Goal: Information Seeking & Learning: Learn about a topic

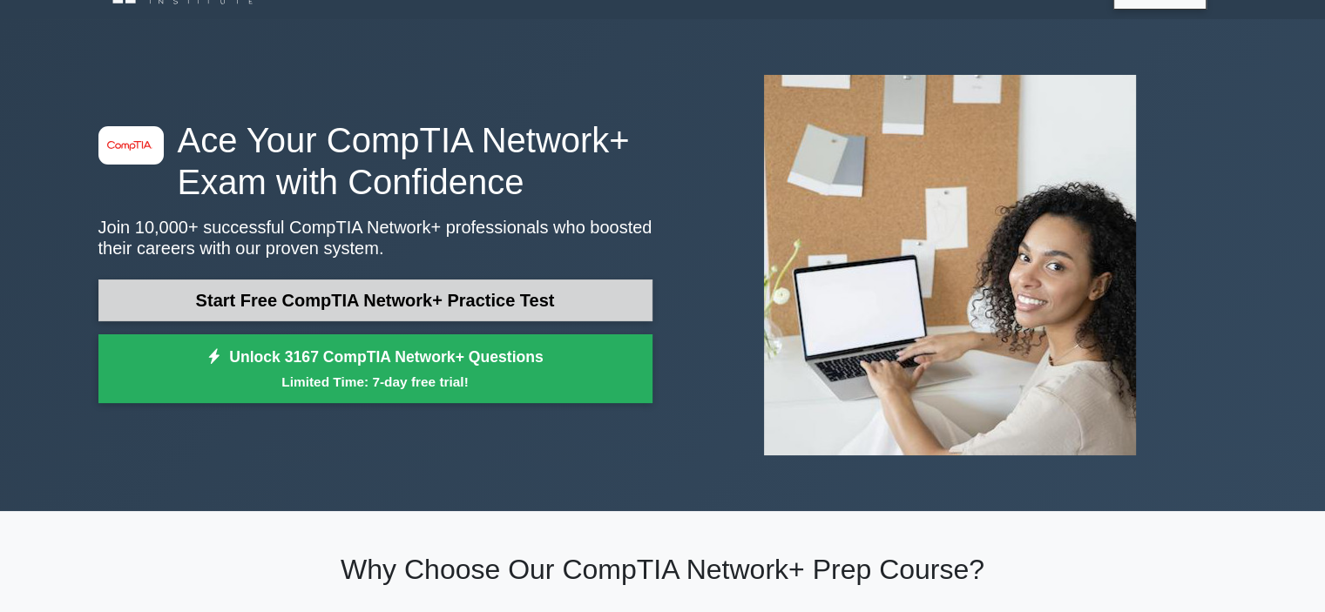
scroll to position [87, 0]
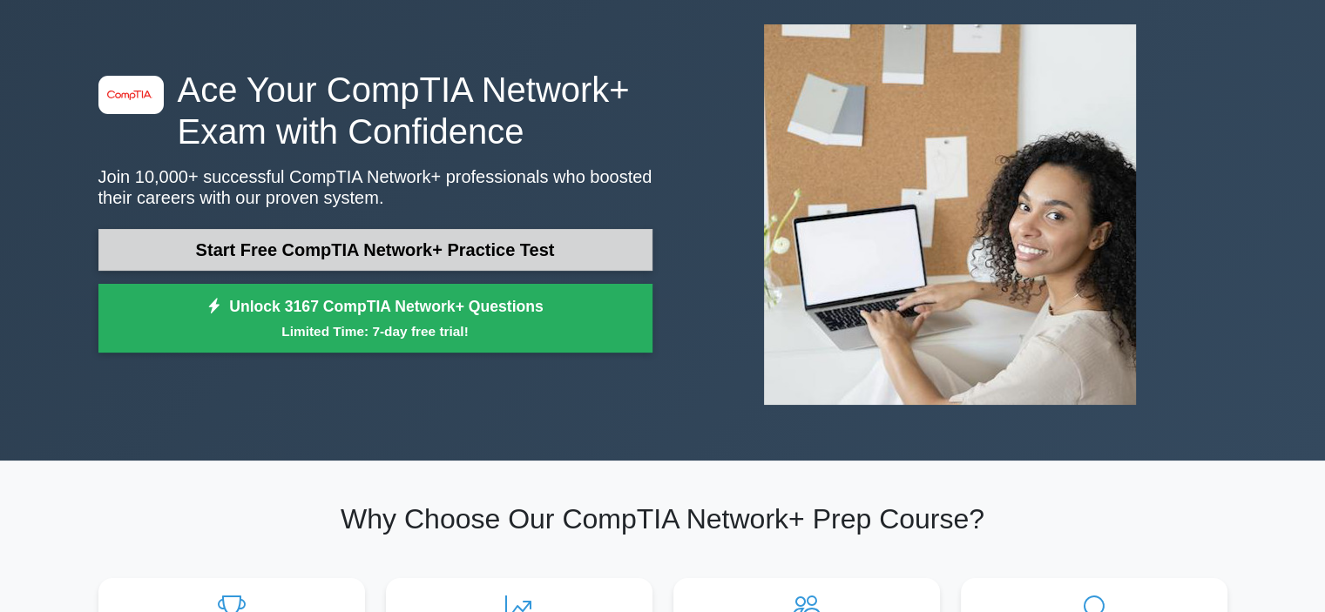
click at [278, 242] on link "Start Free CompTIA Network+ Practice Test" at bounding box center [375, 250] width 554 height 42
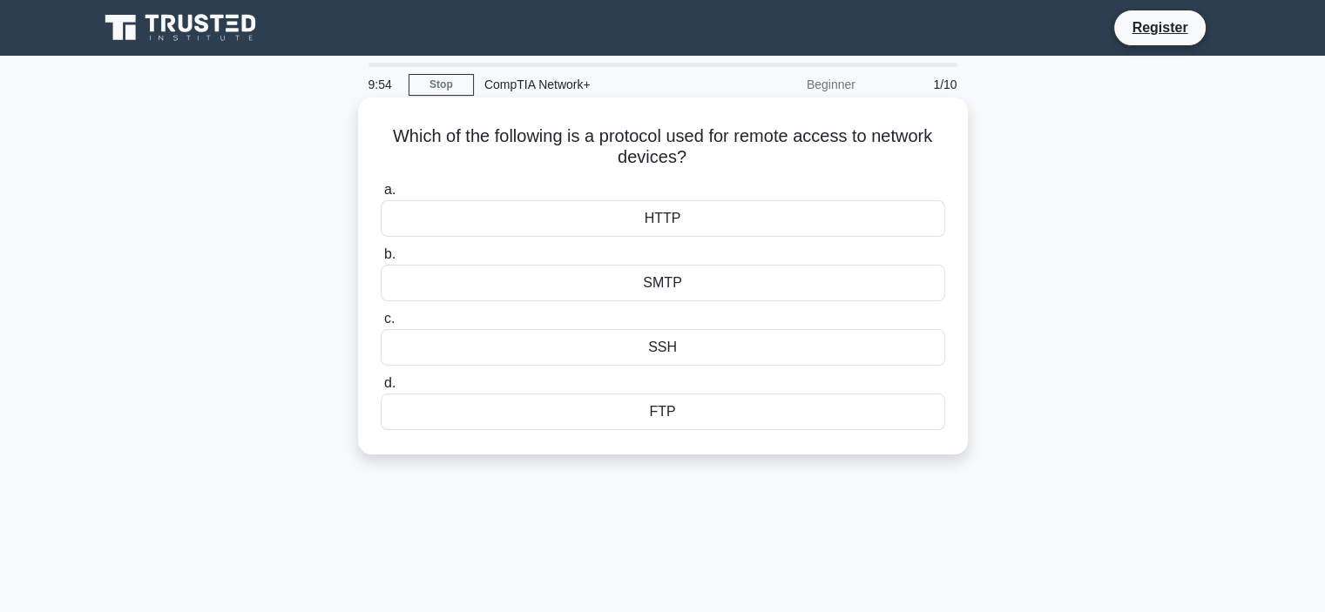
click at [648, 362] on div "SSH" at bounding box center [663, 347] width 564 height 37
click at [381, 325] on input "c. SSH" at bounding box center [381, 318] width 0 height 11
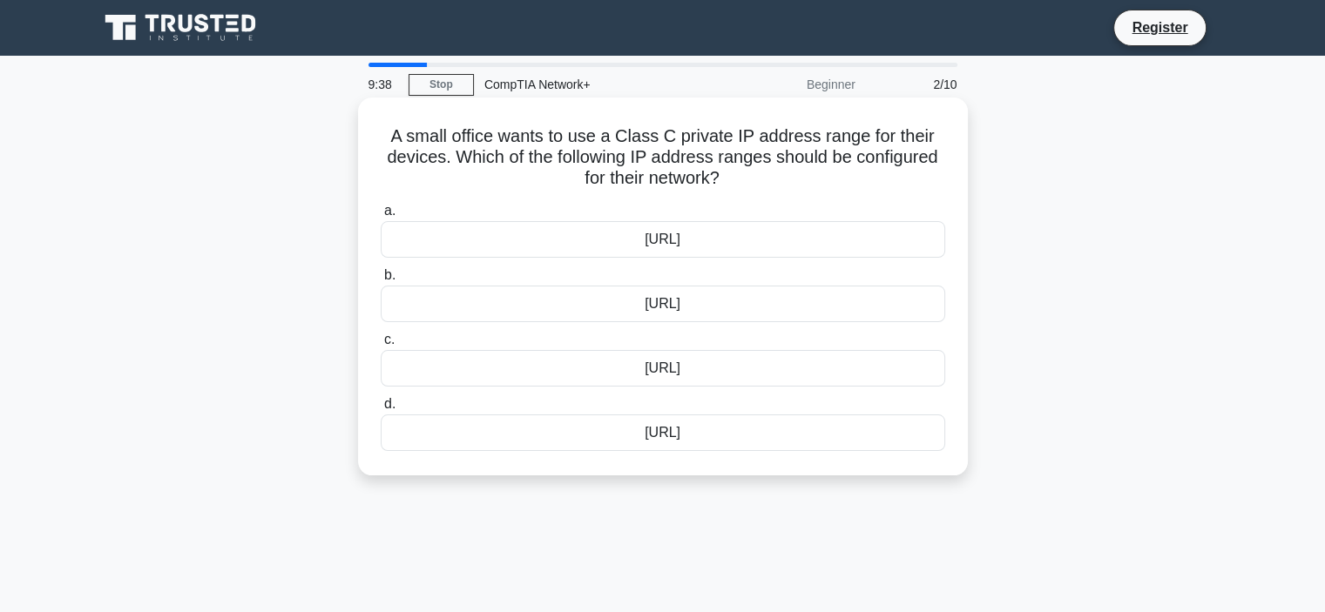
click at [672, 306] on div "192.168.0.0/16" at bounding box center [663, 304] width 564 height 37
click at [381, 281] on input "b. 192.168.0.0/16" at bounding box center [381, 275] width 0 height 11
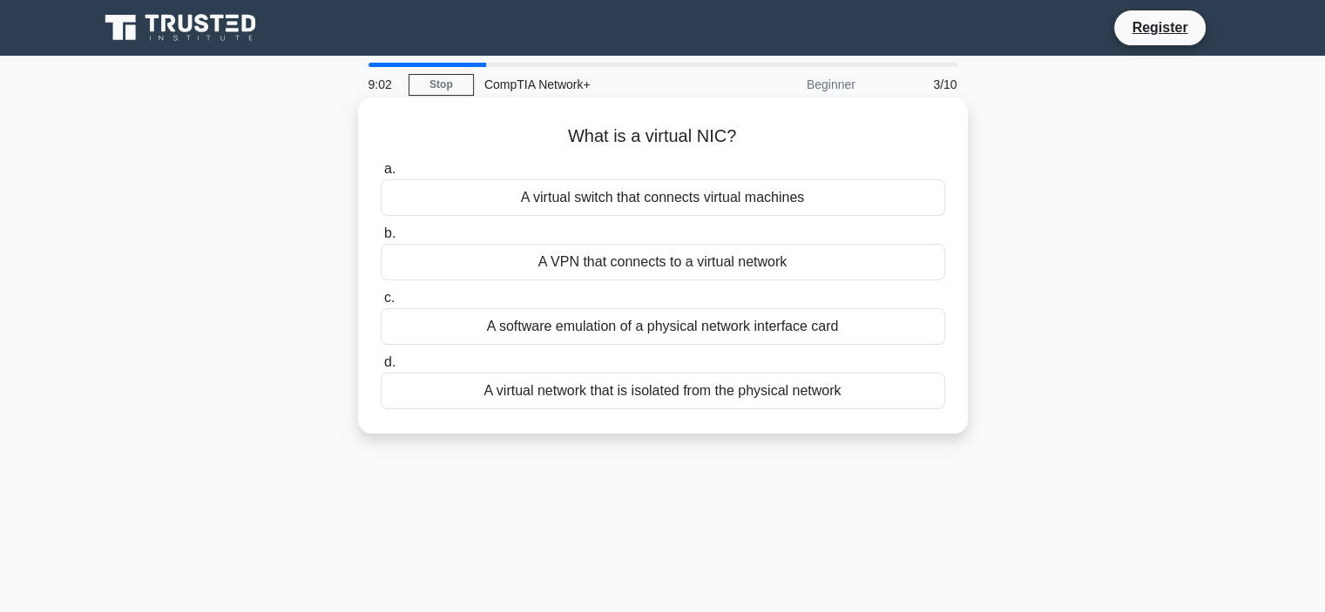
click at [675, 202] on div "A virtual switch that connects virtual machines" at bounding box center [663, 197] width 564 height 37
click at [381, 175] on input "a. A virtual switch that connects virtual machines" at bounding box center [381, 169] width 0 height 11
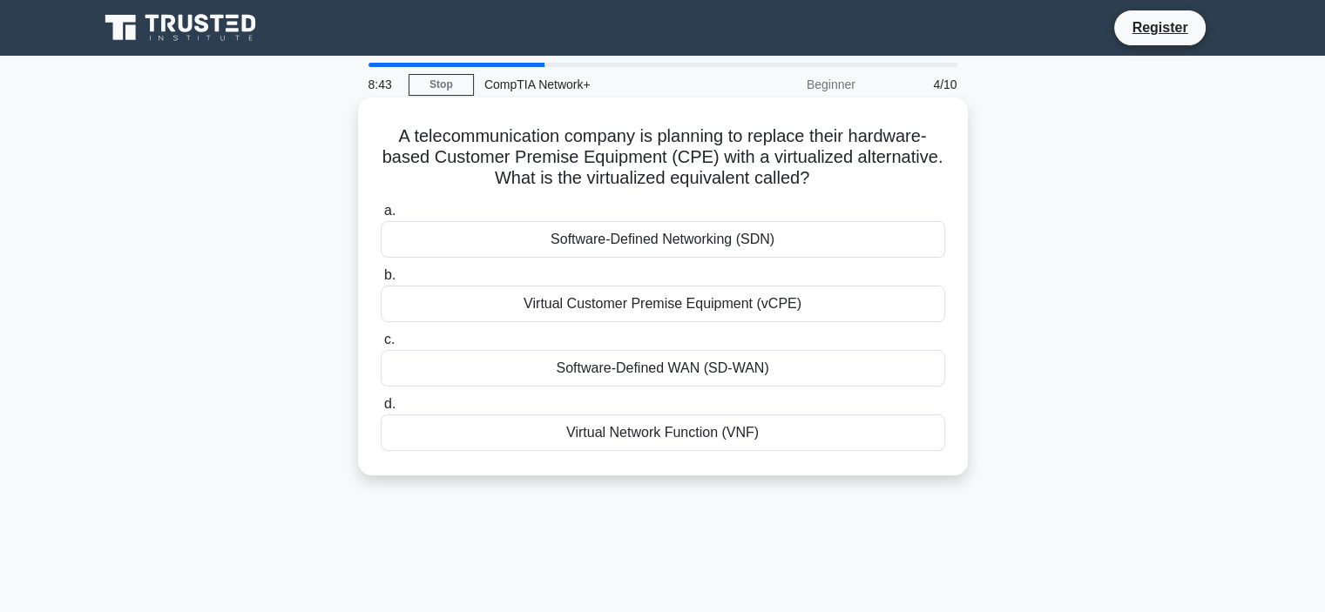
click at [644, 301] on div "Virtual Customer Premise Equipment (vCPE)" at bounding box center [663, 304] width 564 height 37
click at [381, 281] on input "b. Virtual Customer Premise Equipment (vCPE)" at bounding box center [381, 275] width 0 height 11
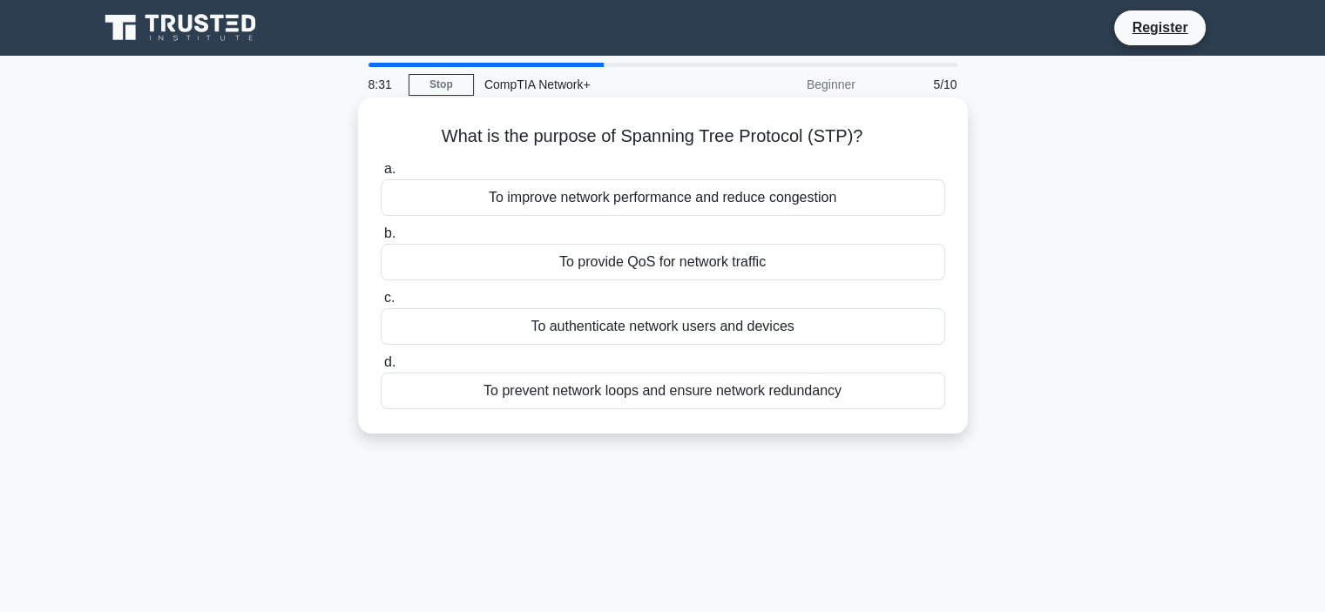
click at [664, 394] on div "To prevent network loops and ensure network redundancy" at bounding box center [663, 391] width 564 height 37
click at [381, 368] on input "d. To prevent network loops and ensure network redundancy" at bounding box center [381, 362] width 0 height 11
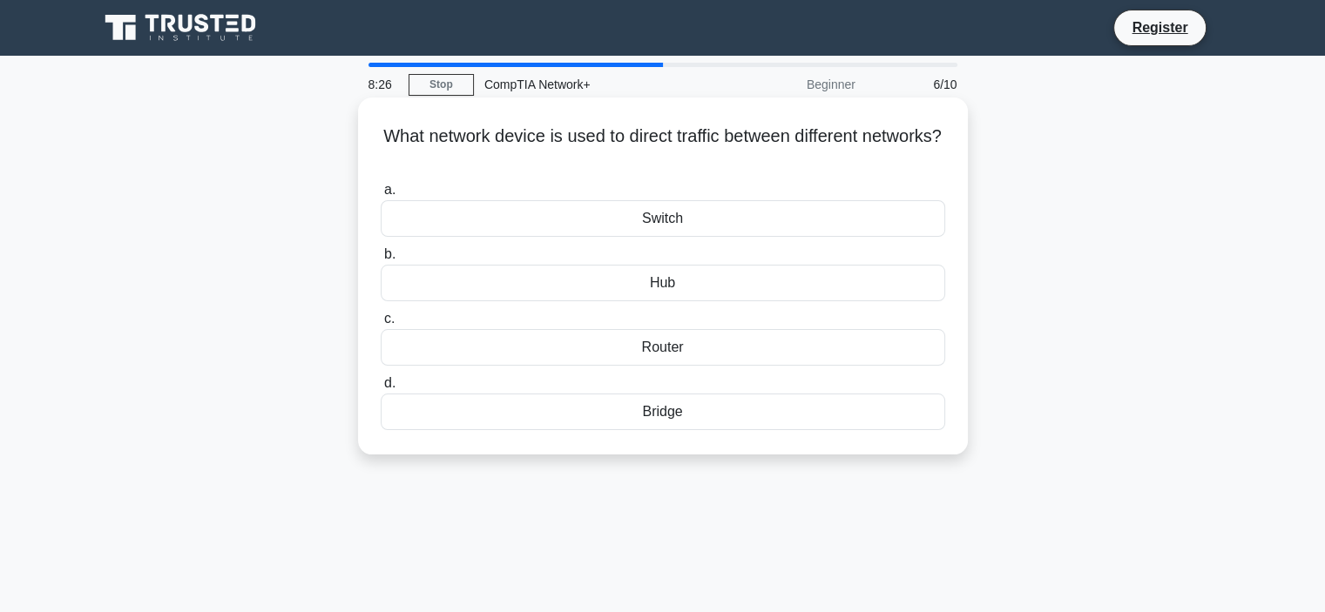
click at [682, 358] on div "Router" at bounding box center [663, 347] width 564 height 37
click at [381, 325] on input "c. Router" at bounding box center [381, 318] width 0 height 11
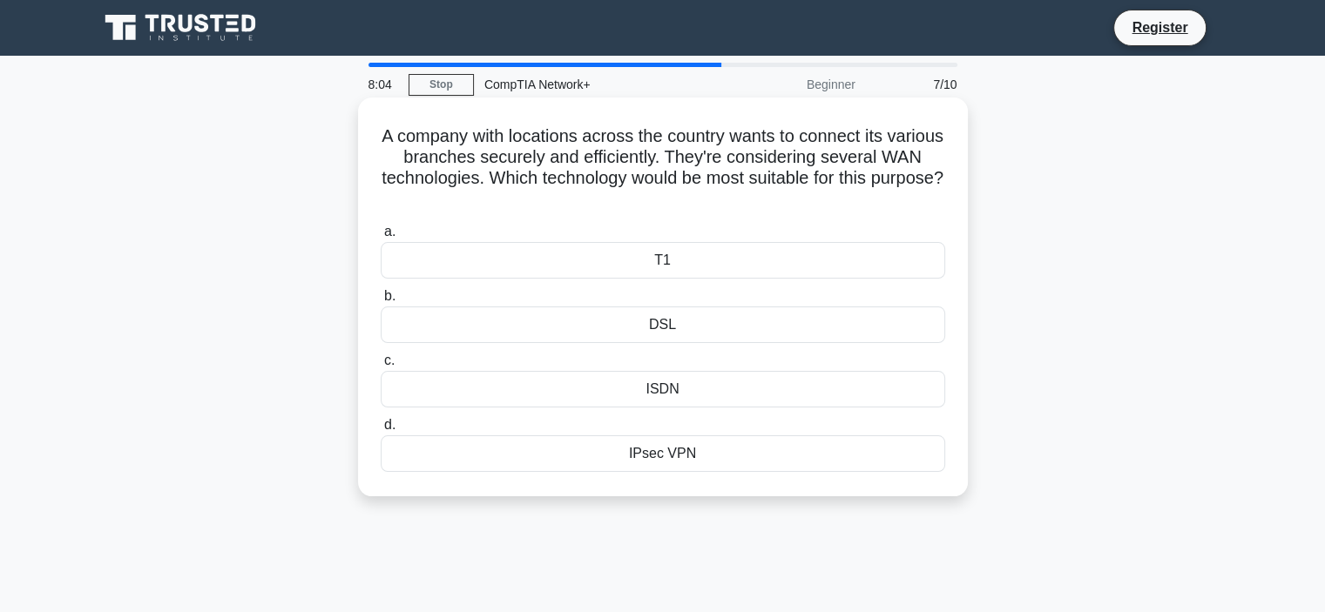
click at [648, 459] on div "IPsec VPN" at bounding box center [663, 453] width 564 height 37
click at [381, 431] on input "d. IPsec VPN" at bounding box center [381, 425] width 0 height 11
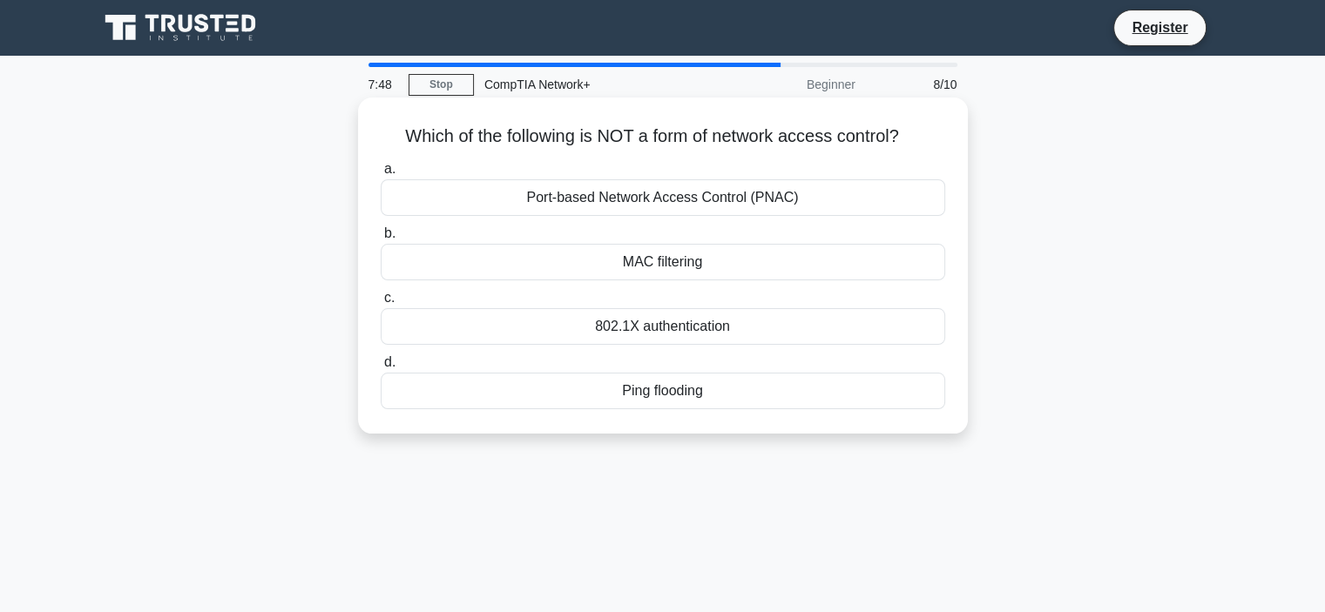
click at [684, 400] on div "Ping flooding" at bounding box center [663, 391] width 564 height 37
click at [381, 368] on input "d. Ping flooding" at bounding box center [381, 362] width 0 height 11
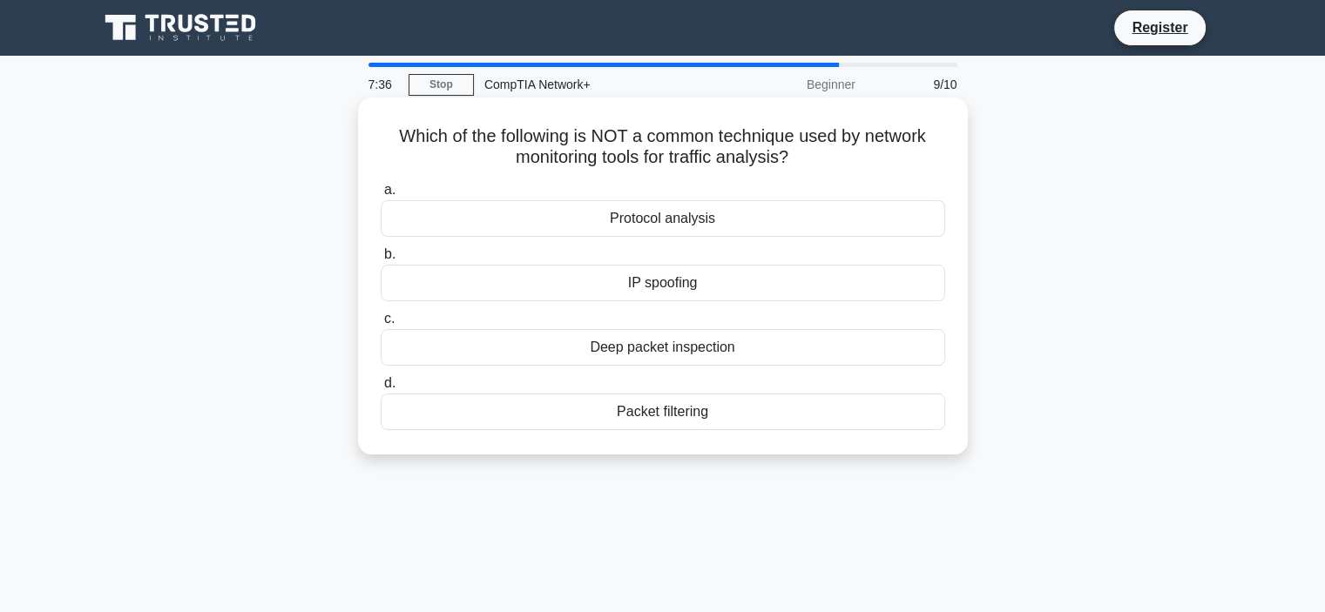
click at [694, 280] on div "IP spoofing" at bounding box center [663, 283] width 564 height 37
click at [381, 260] on input "b. IP spoofing" at bounding box center [381, 254] width 0 height 11
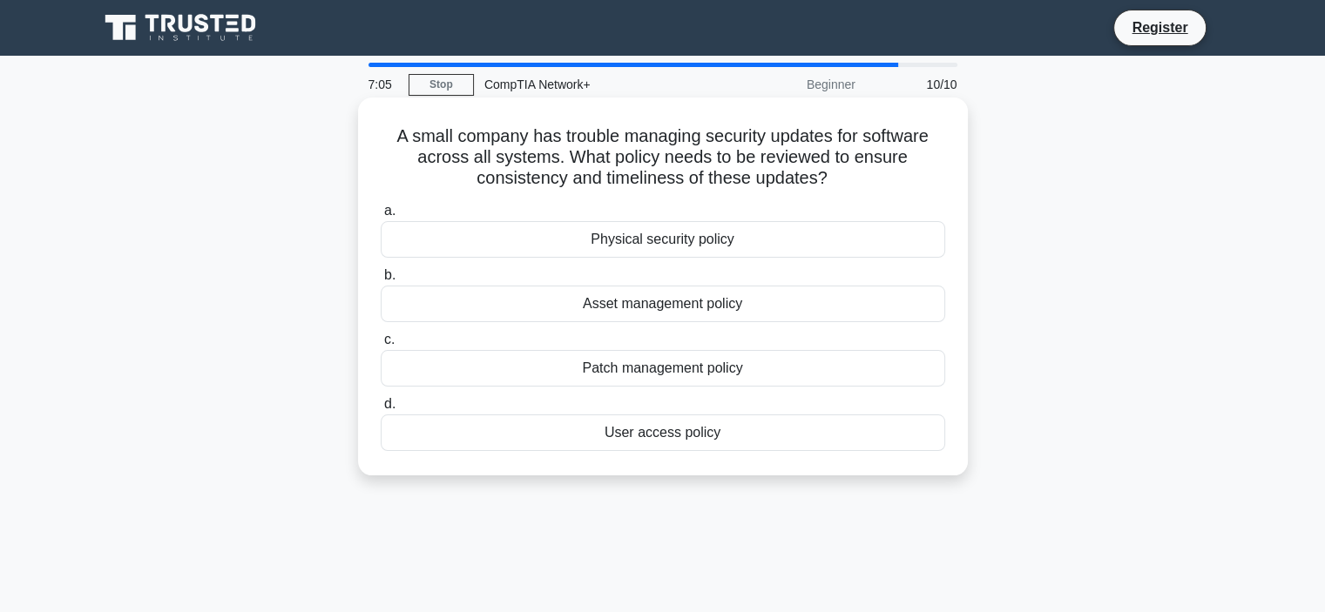
click at [662, 317] on div "Asset management policy" at bounding box center [663, 304] width 564 height 37
click at [381, 281] on input "b. Asset management policy" at bounding box center [381, 275] width 0 height 11
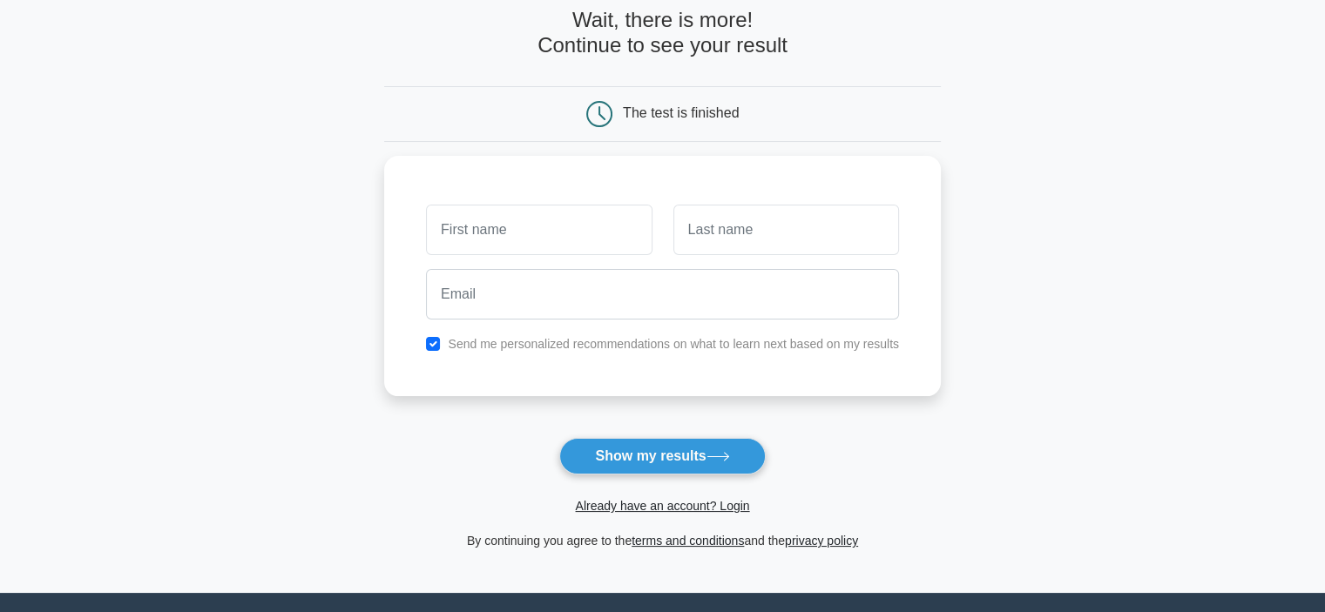
scroll to position [87, 0]
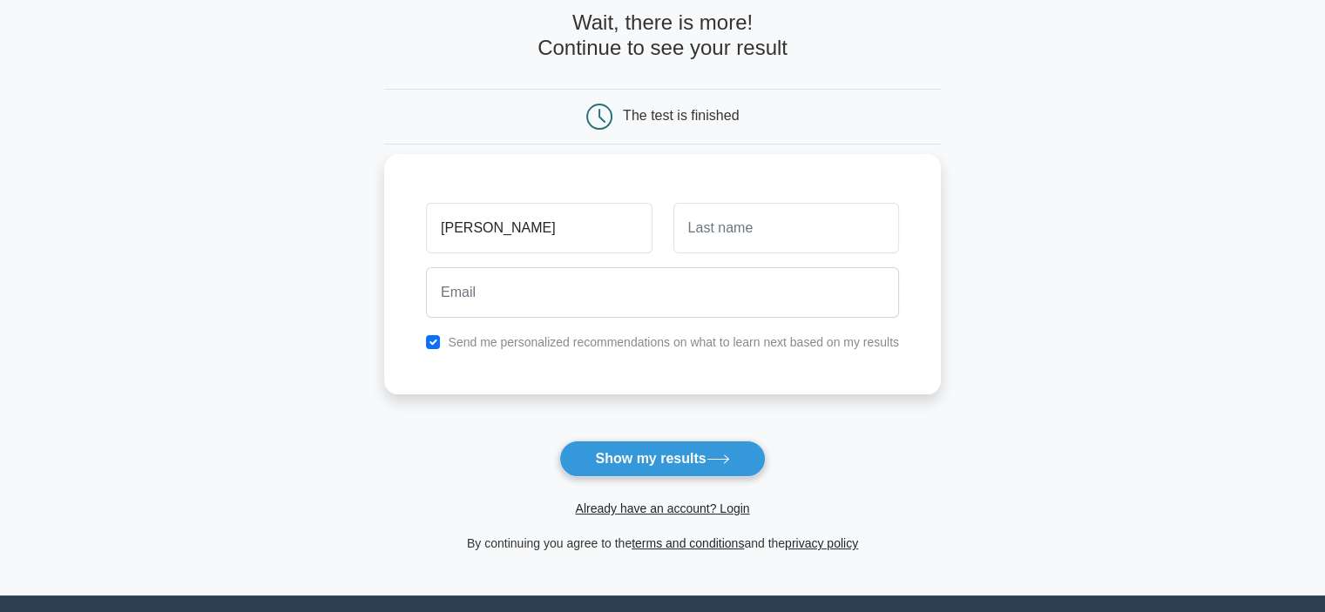
type input "jona"
click at [747, 213] on input "f" at bounding box center [786, 228] width 226 height 51
type input "fw"
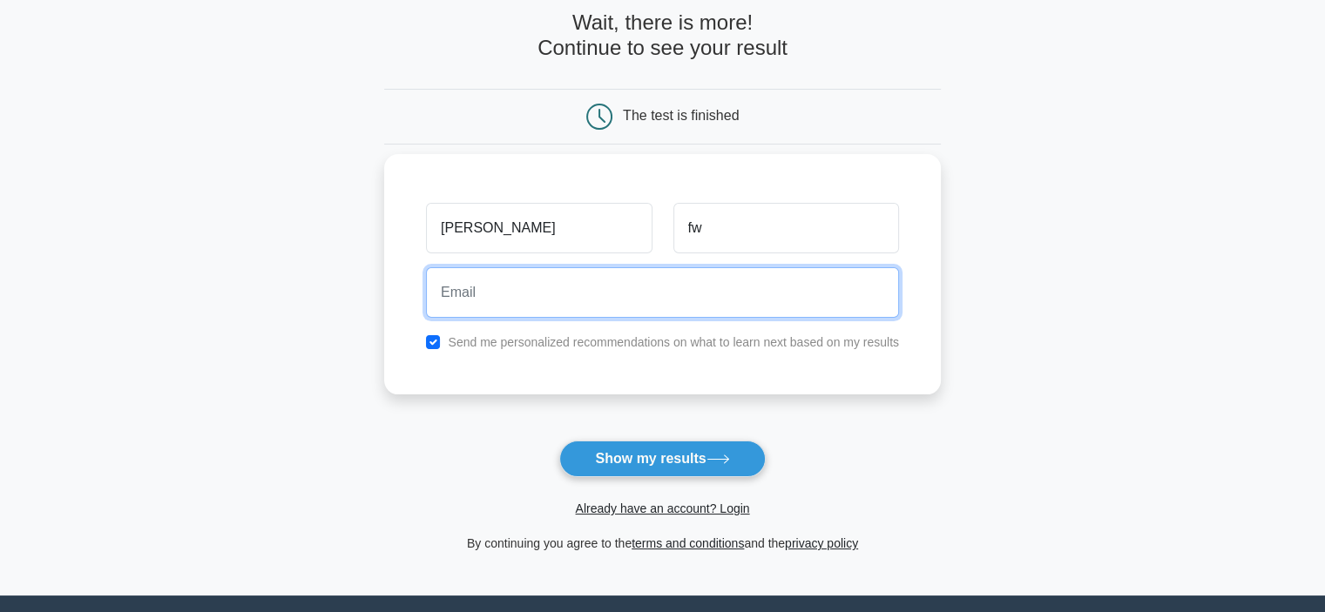
click at [664, 281] on input "email" at bounding box center [662, 292] width 473 height 51
type input "profissionaljonatas1@gmail.com"
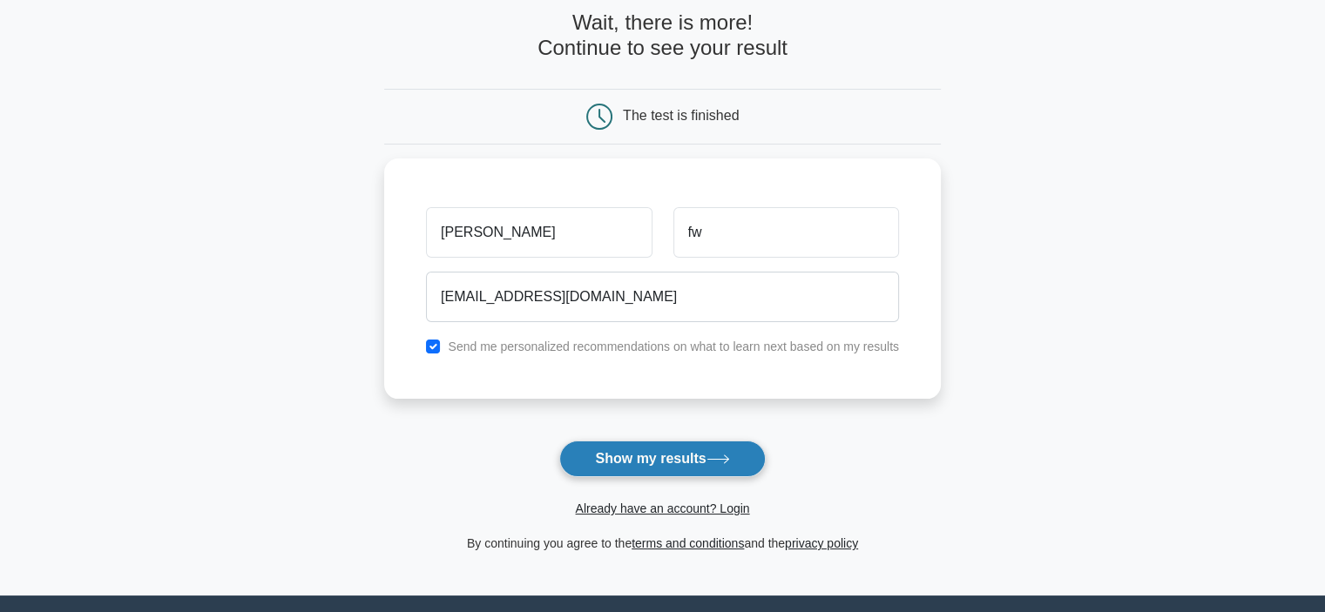
click at [619, 452] on button "Show my results" at bounding box center [662, 459] width 206 height 37
